Goal: Use online tool/utility: Utilize a website feature to perform a specific function

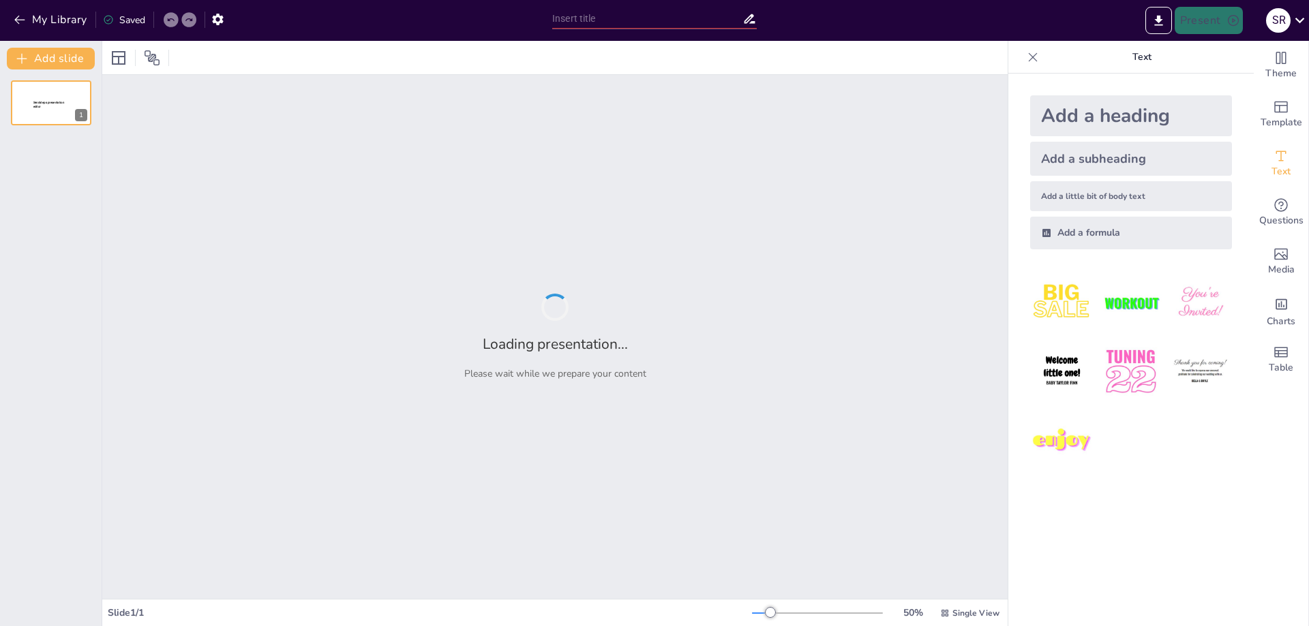
type input "Analisis Wilayah Kerja Kota [GEOGRAPHIC_DATA] dan [GEOGRAPHIC_DATA]"
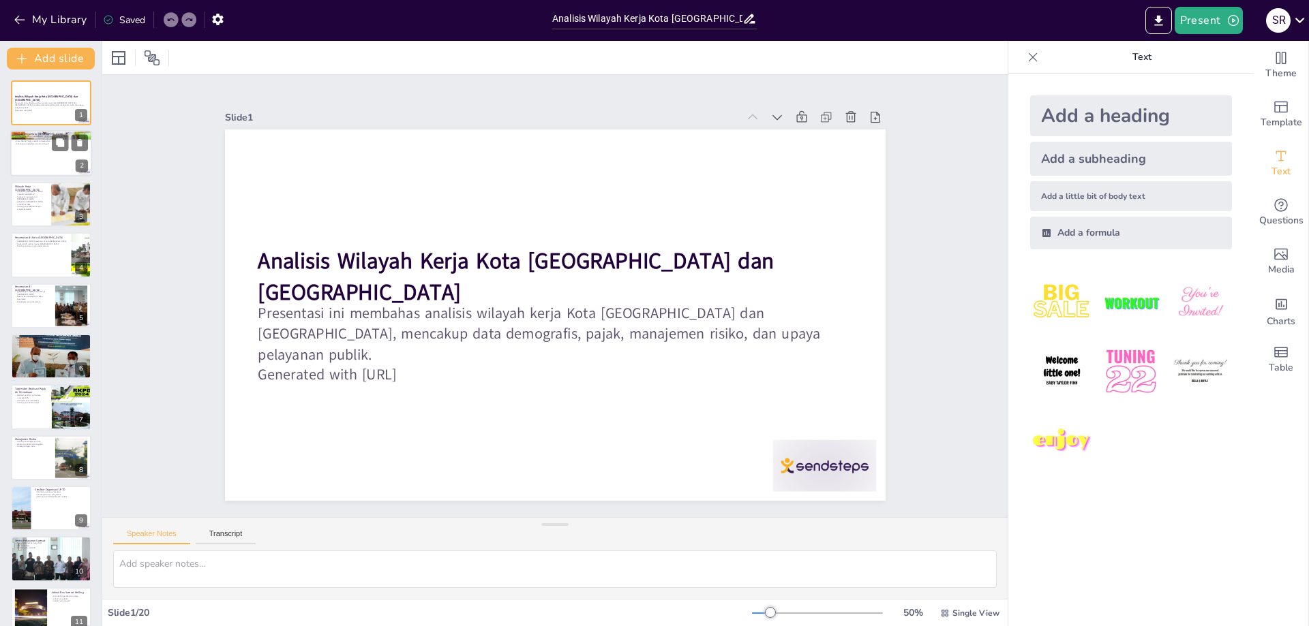
click at [42, 162] on div at bounding box center [51, 154] width 82 height 46
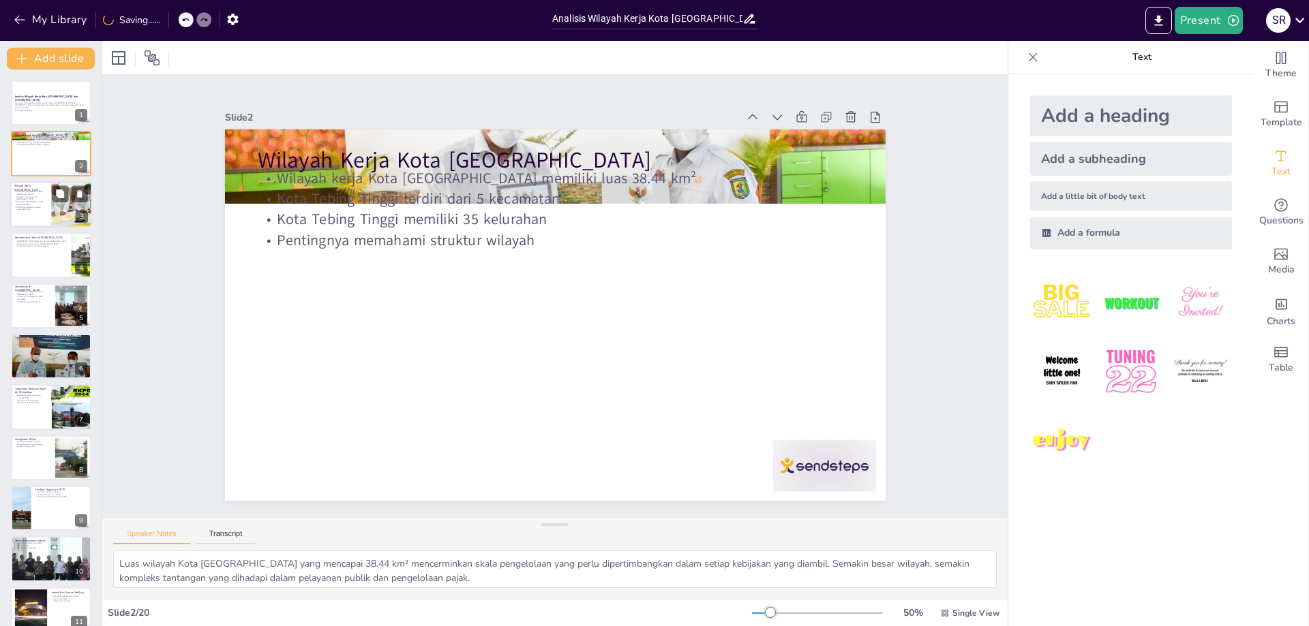
click at [42, 207] on p "Pentingnya kolaborasi dengan masyarakat lokal" at bounding box center [30, 208] width 33 height 5
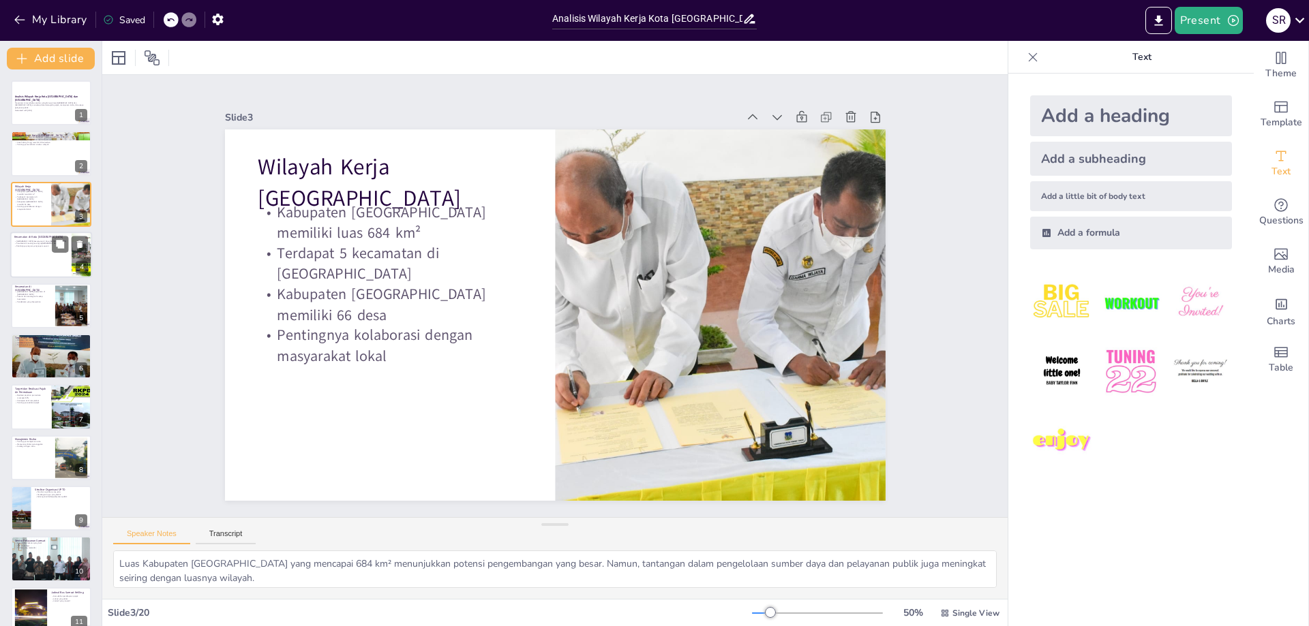
click at [36, 243] on p "Karakteristik masing-masing ke[GEOGRAPHIC_DATA]" at bounding box center [40, 244] width 53 height 3
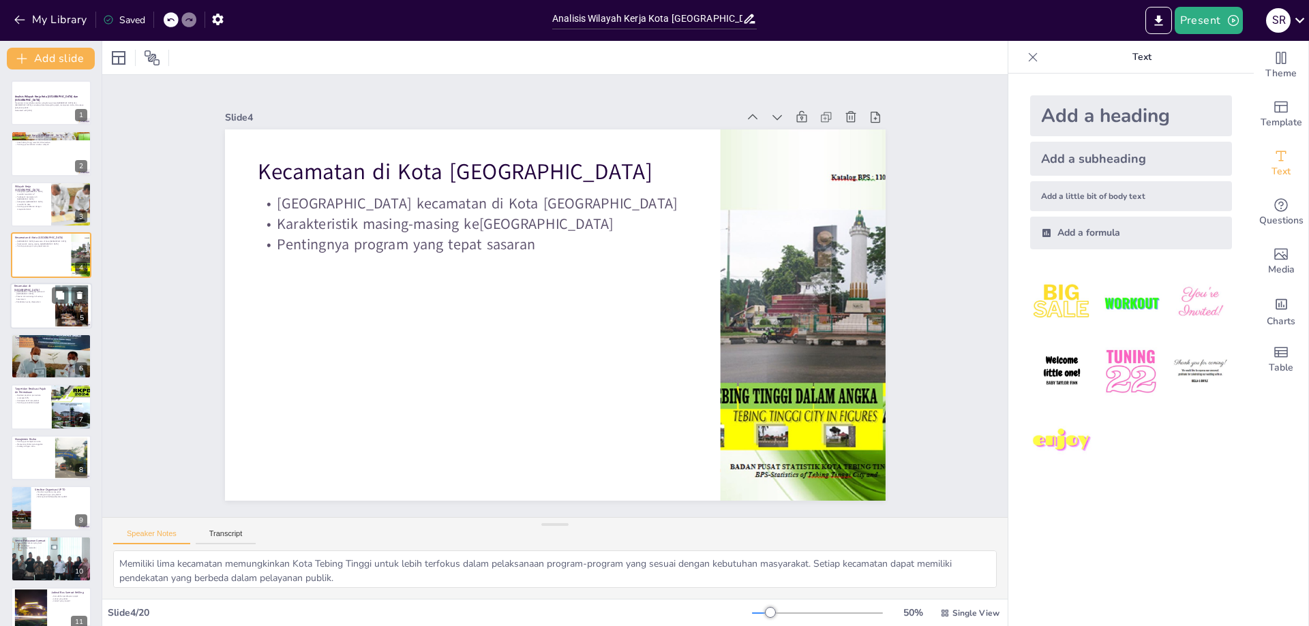
click at [40, 305] on div at bounding box center [51, 306] width 82 height 46
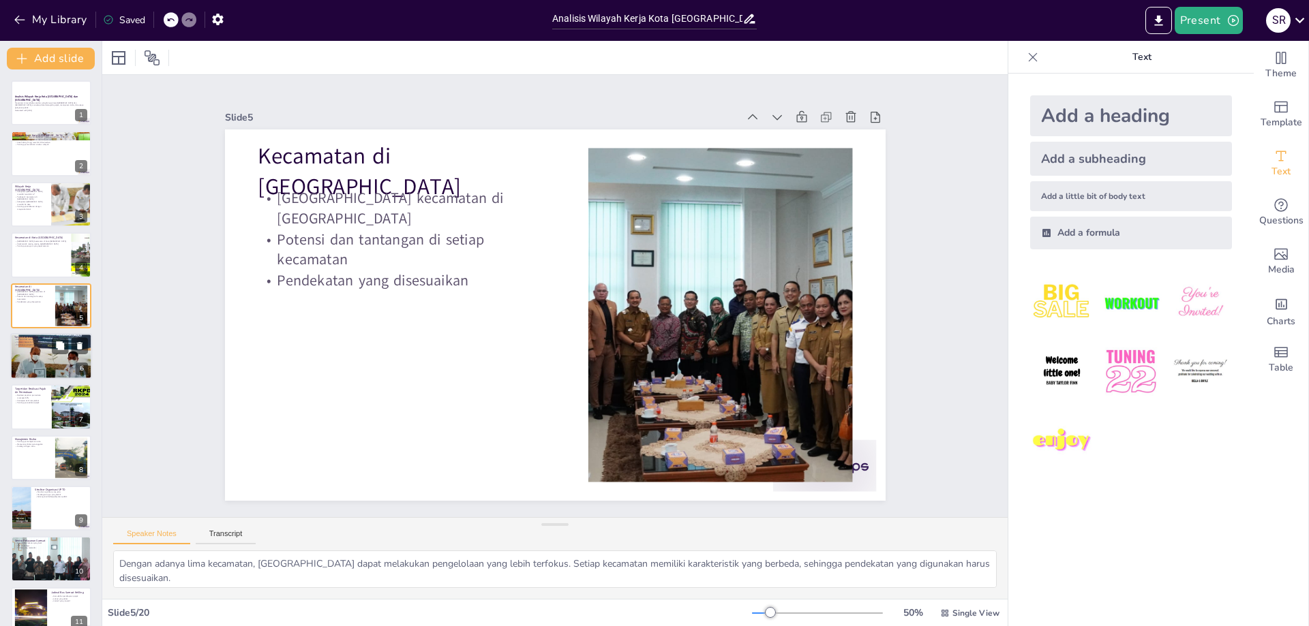
click at [29, 348] on div at bounding box center [51, 356] width 82 height 61
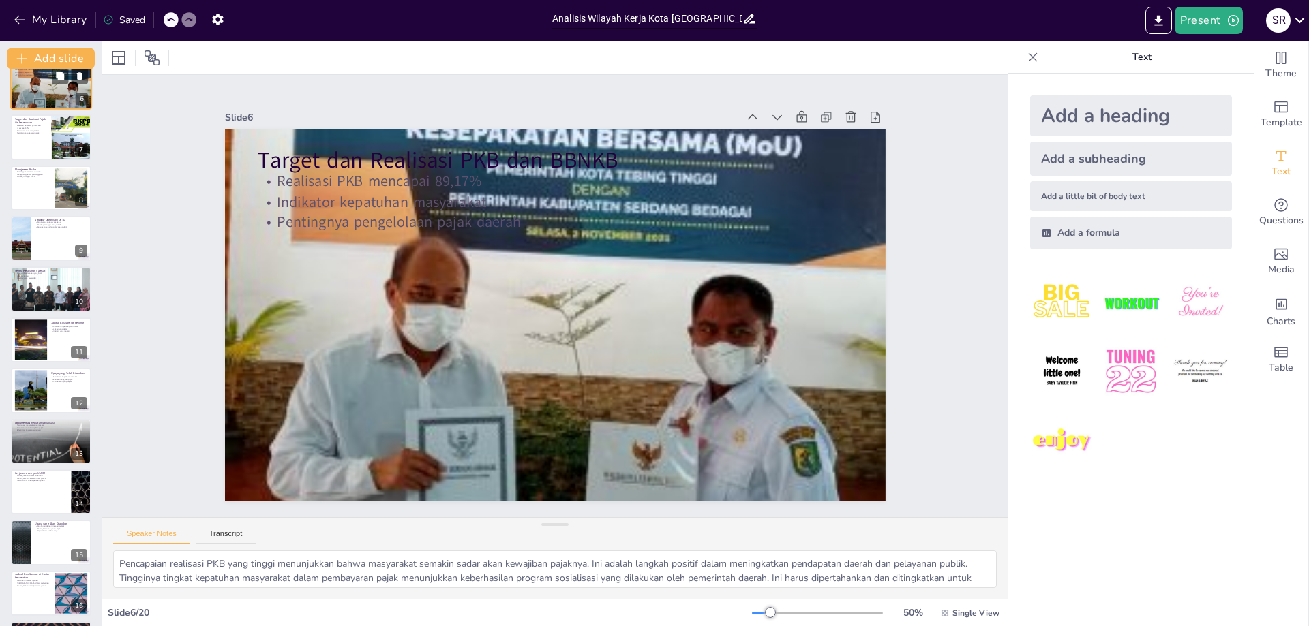
scroll to position [282, 0]
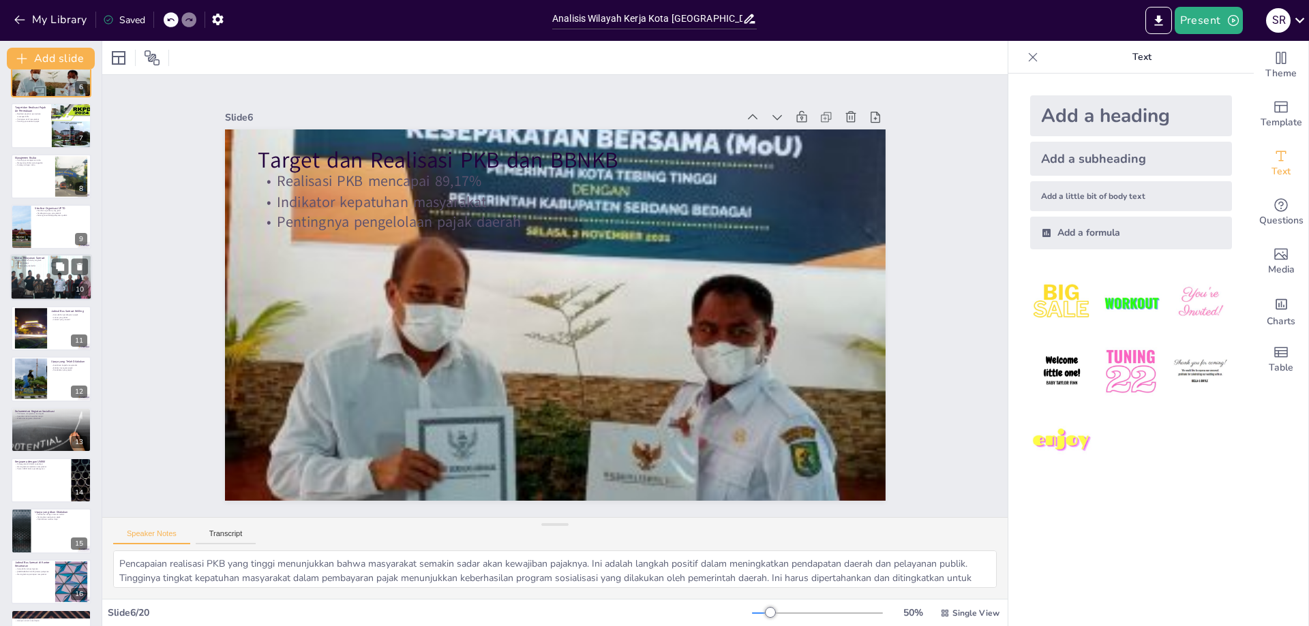
click at [46, 267] on div at bounding box center [51, 277] width 82 height 55
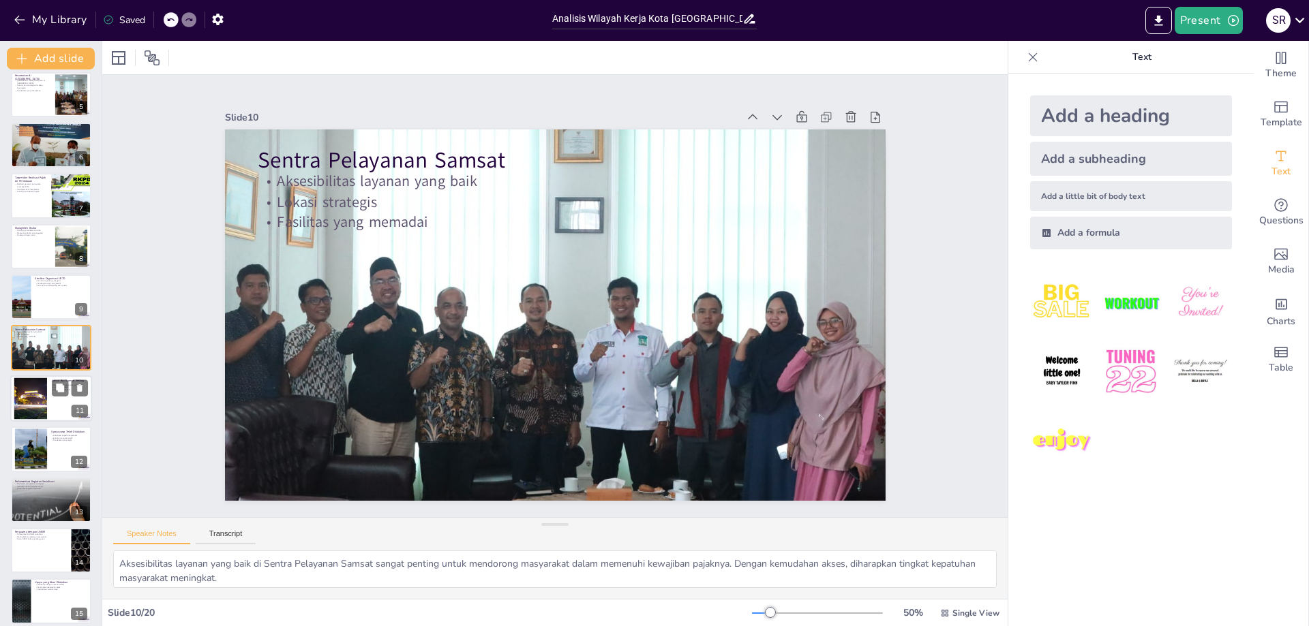
click at [30, 391] on div at bounding box center [30, 399] width 62 height 42
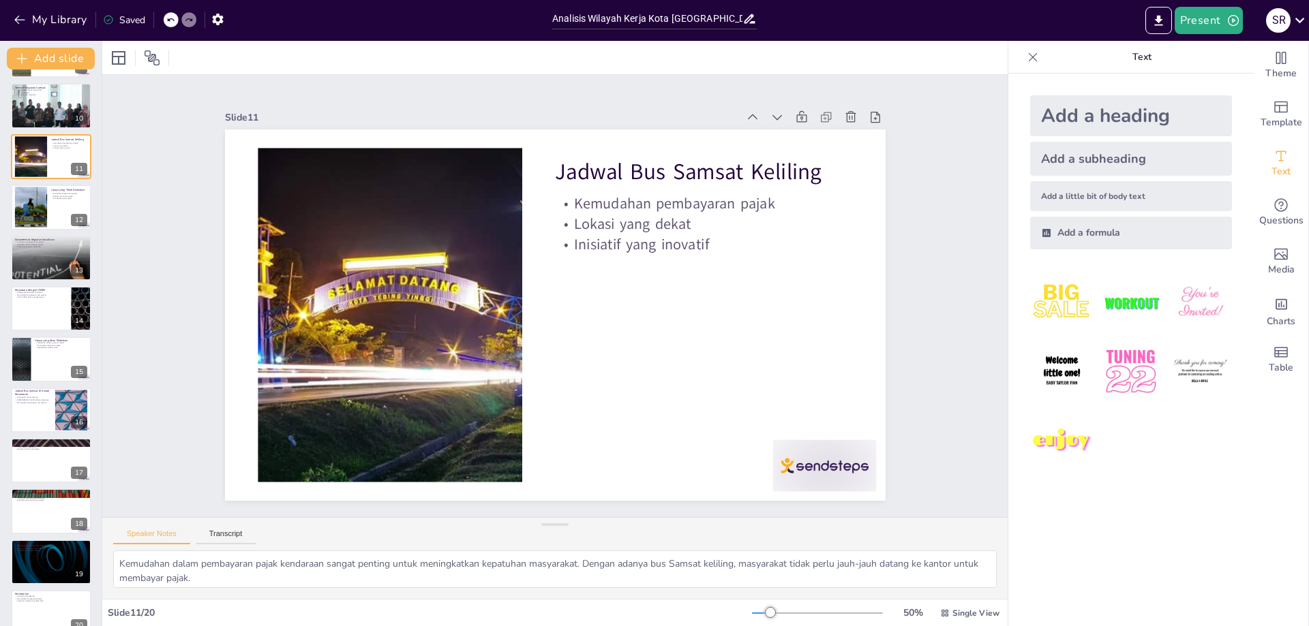
scroll to position [474, 0]
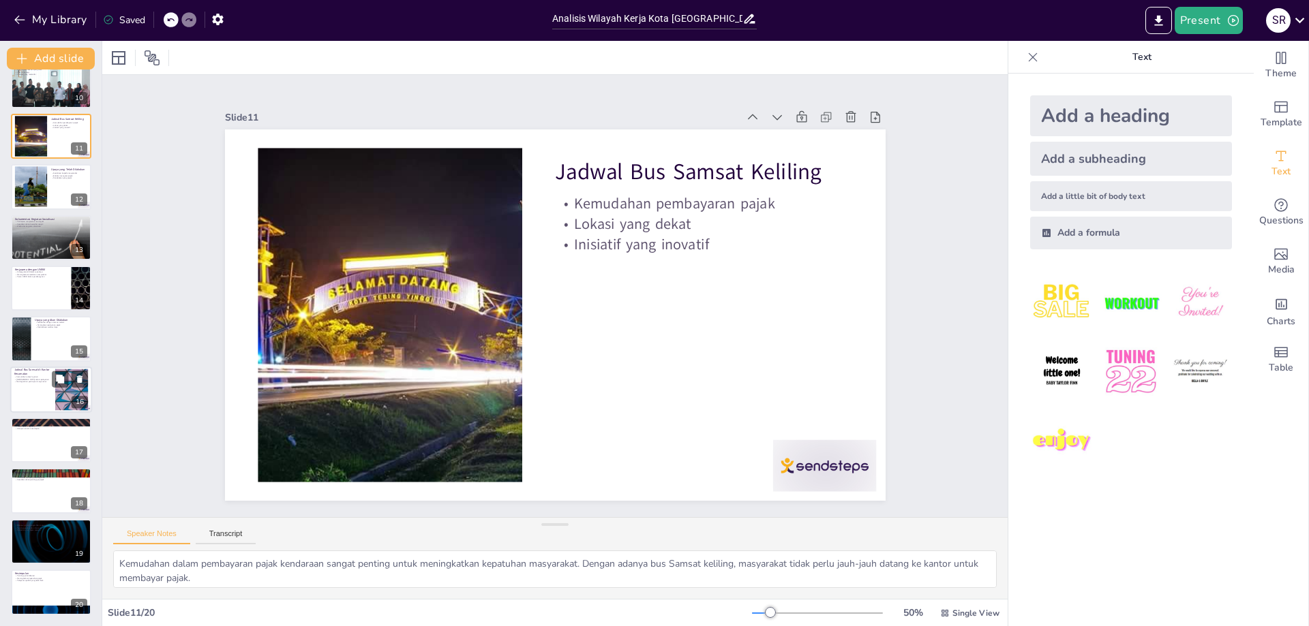
click at [37, 393] on div at bounding box center [51, 390] width 82 height 46
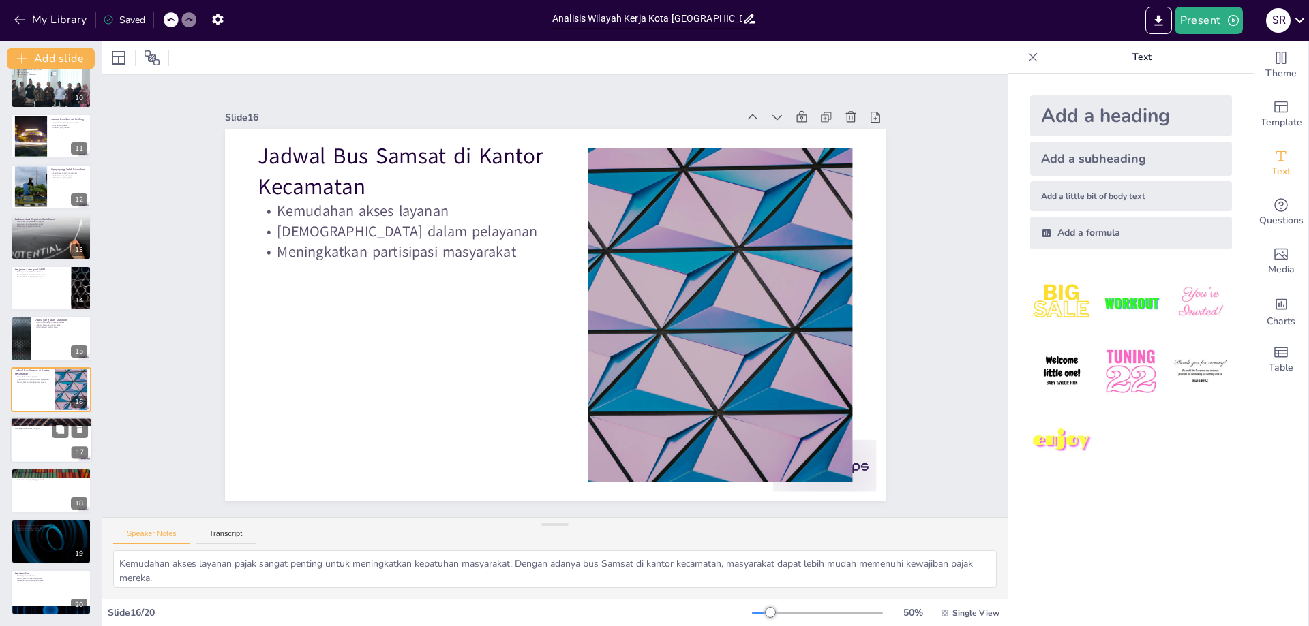
click at [34, 462] on div "[PERSON_NAME] Apresiasi kepada semua pihak Peran serta masyarakat Harapan untuk…" at bounding box center [51, 440] width 82 height 46
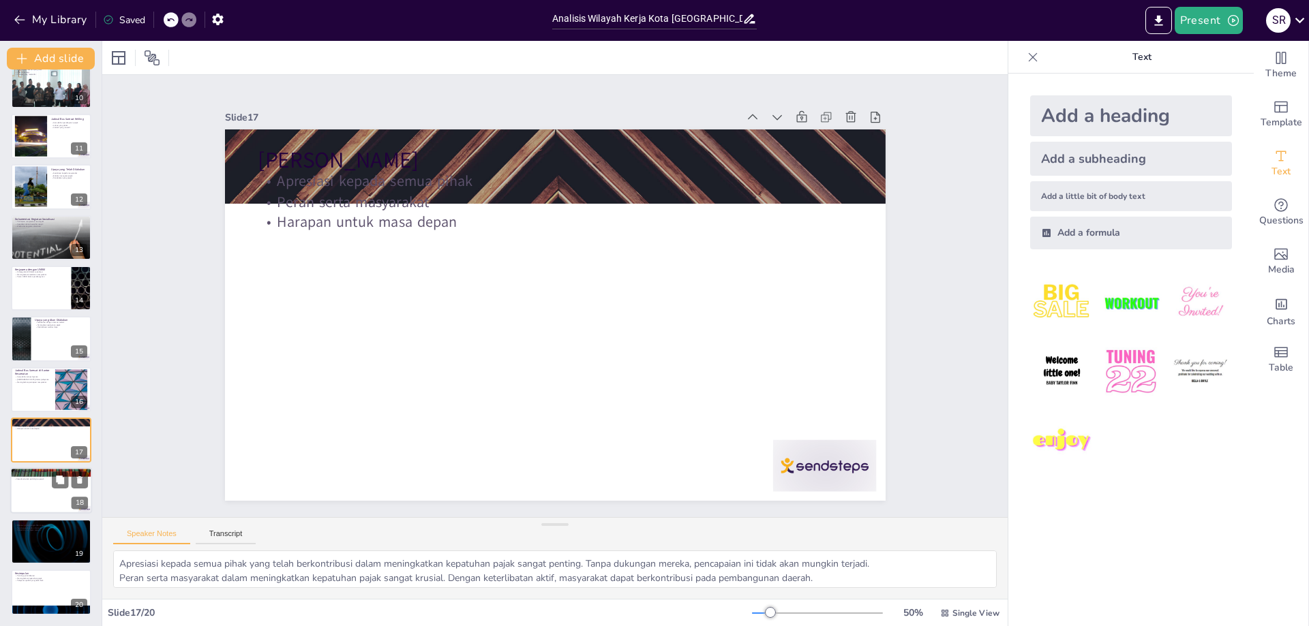
click at [48, 509] on div at bounding box center [51, 491] width 82 height 46
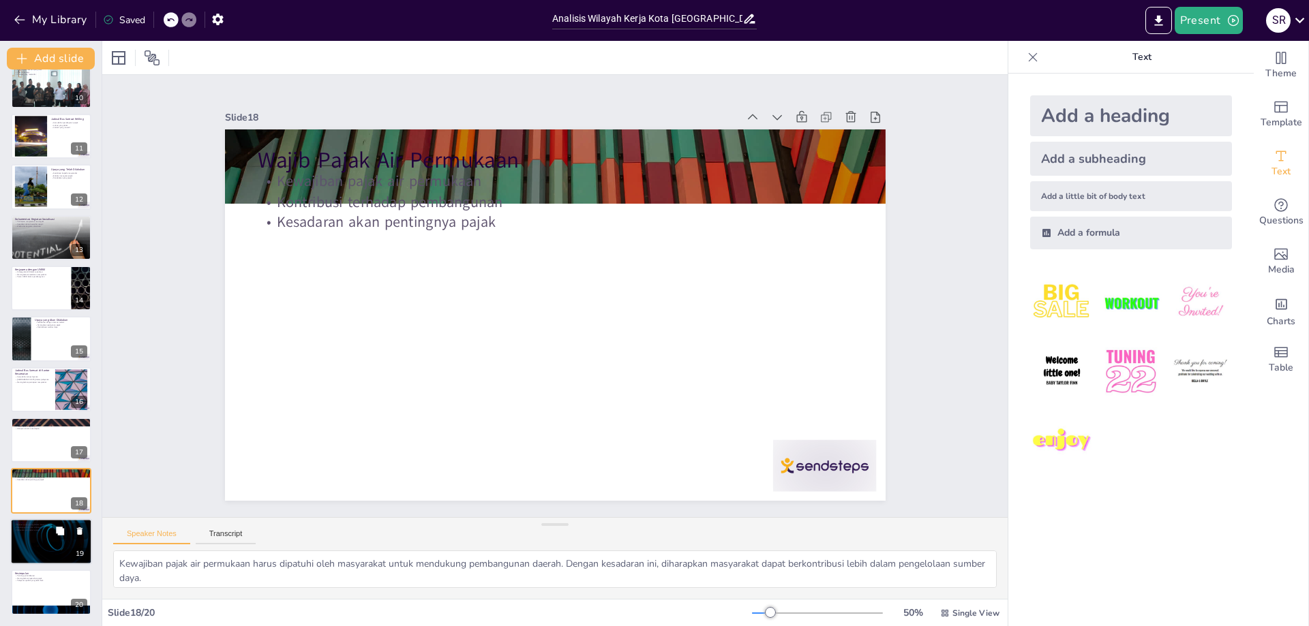
click at [63, 550] on div at bounding box center [51, 542] width 82 height 46
type textarea "Harapan untuk pengambilan keputusan yang lebih baik sangat penting dalam pengel…"
